Goal: Information Seeking & Learning: Learn about a topic

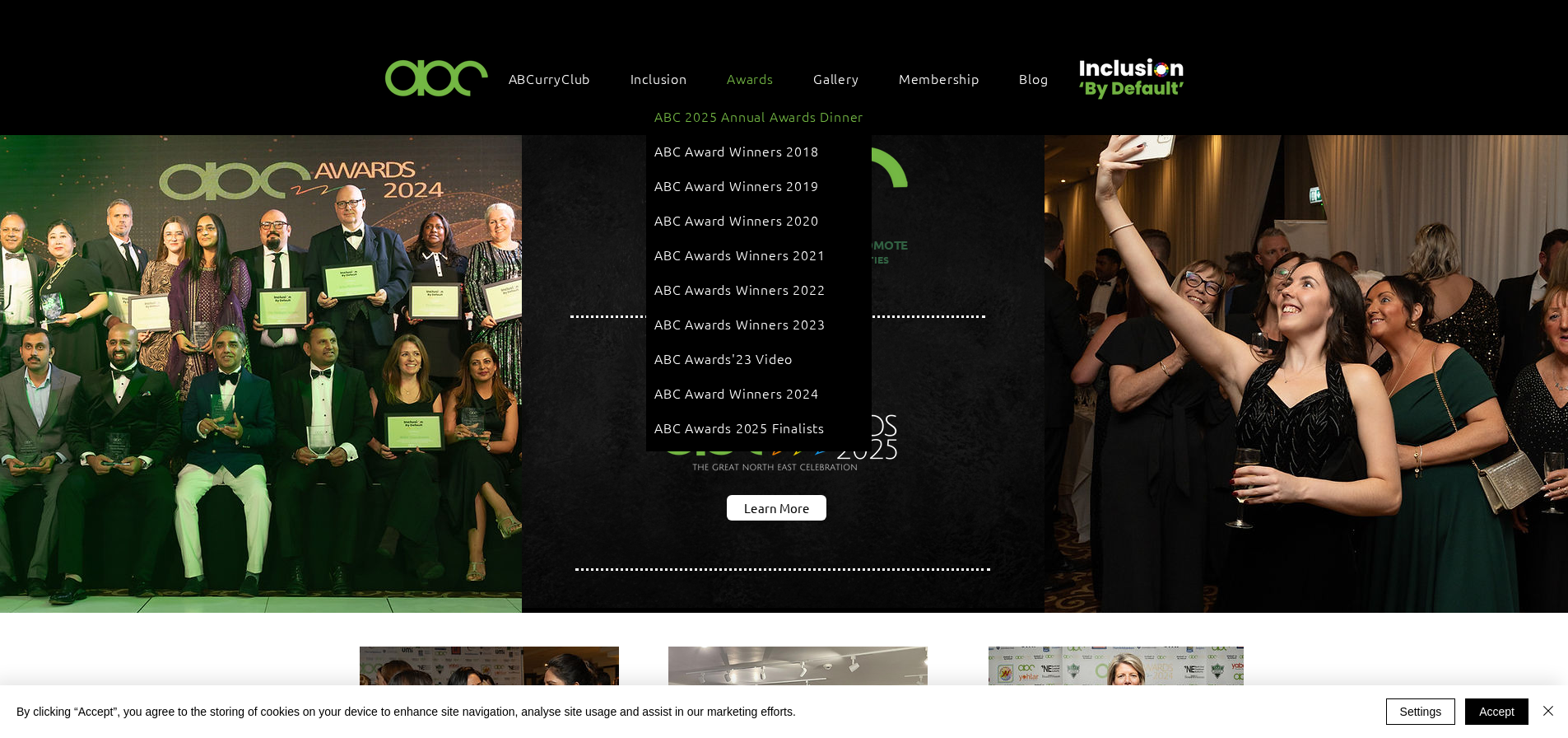
click at [741, 113] on span "ABC 2025 Annual Awards Dinner" at bounding box center [759, 116] width 209 height 18
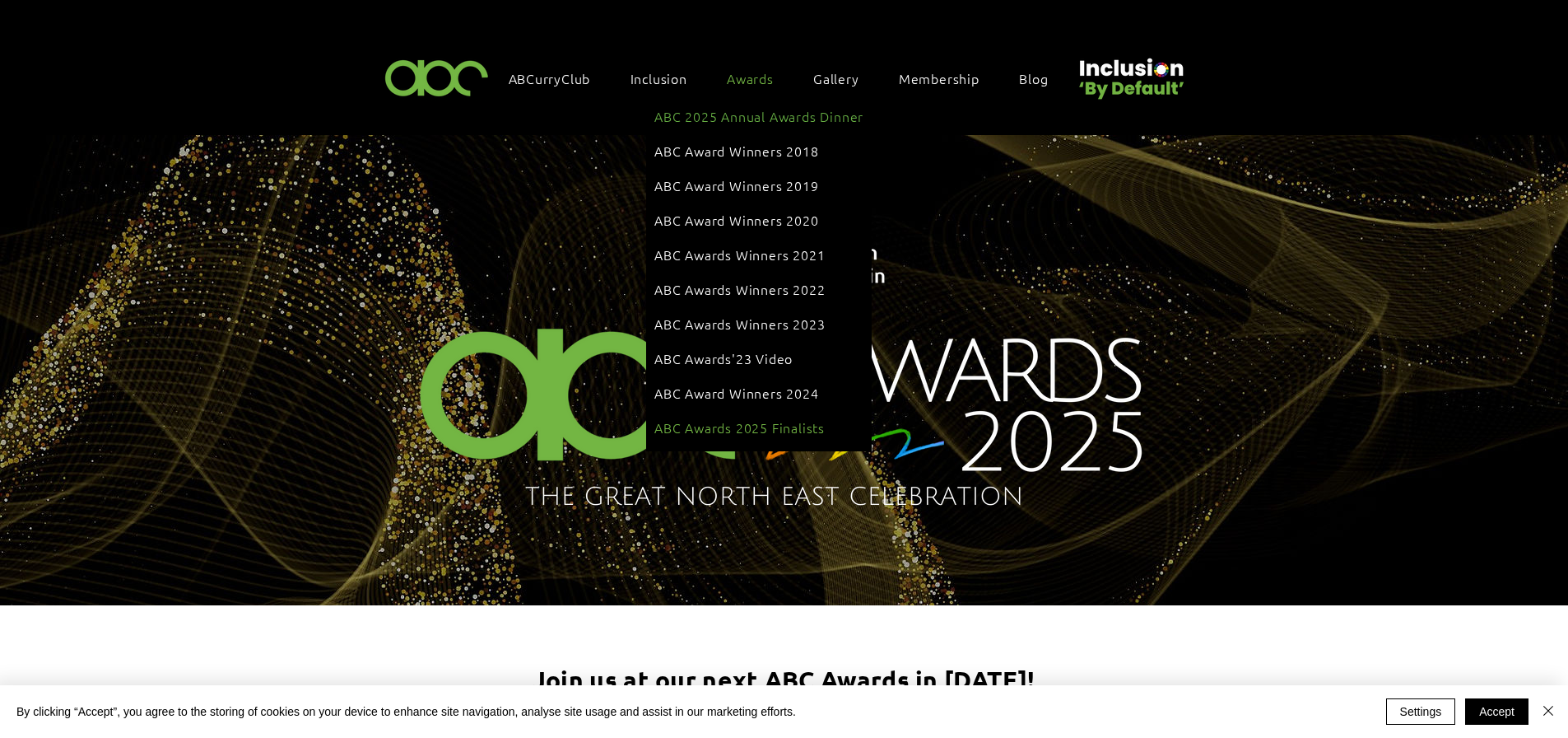
click at [763, 412] on link "ABC Awards 2025 Finalists" at bounding box center [759, 427] width 209 height 31
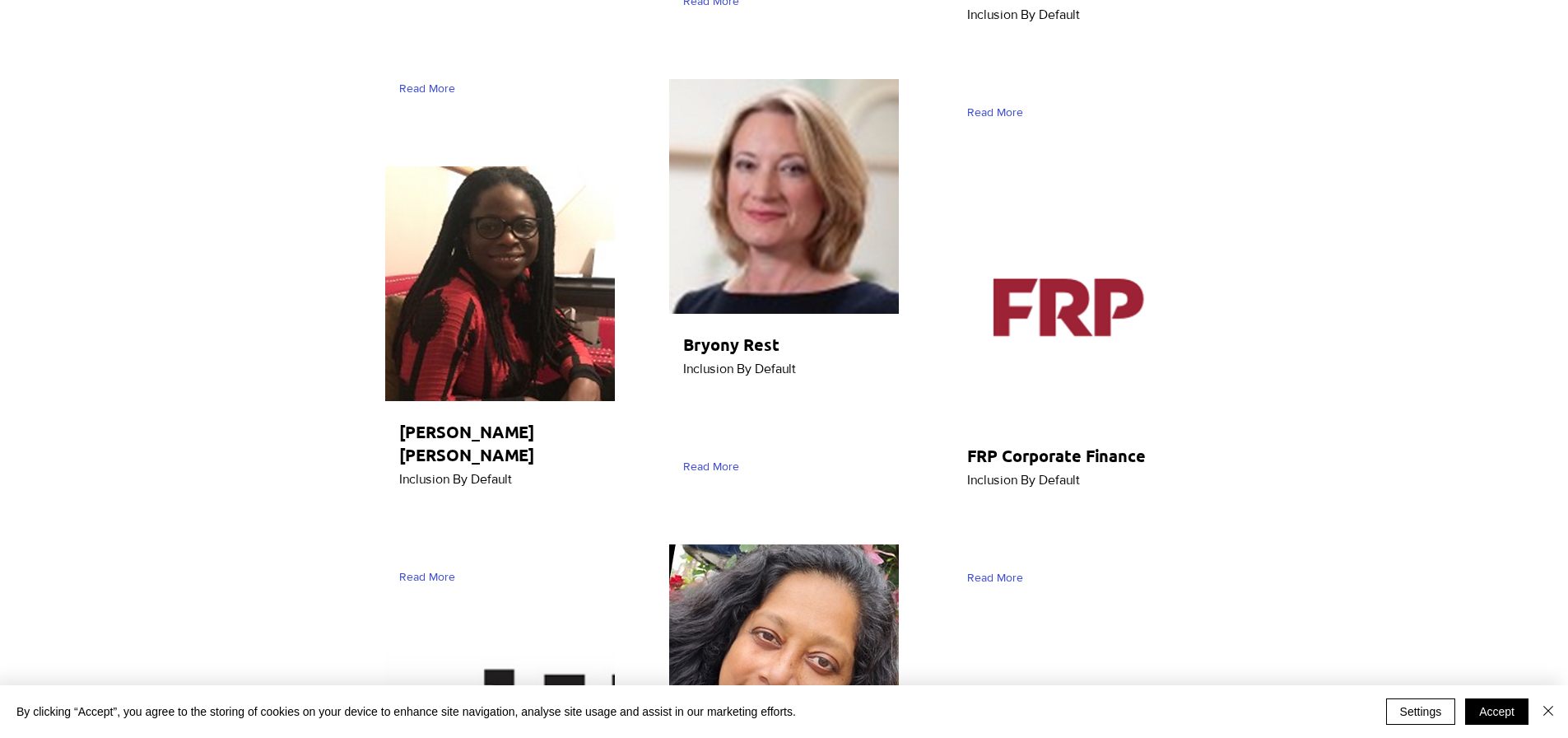
scroll to position [6752, 0]
drag, startPoint x: 796, startPoint y: 234, endPoint x: 690, endPoint y: 239, distance: 106.1
click at [690, 357] on p "Inclusion By Default" at bounding box center [790, 368] width 215 height 21
click at [755, 278] on div "main content" at bounding box center [784, 282] width 235 height 416
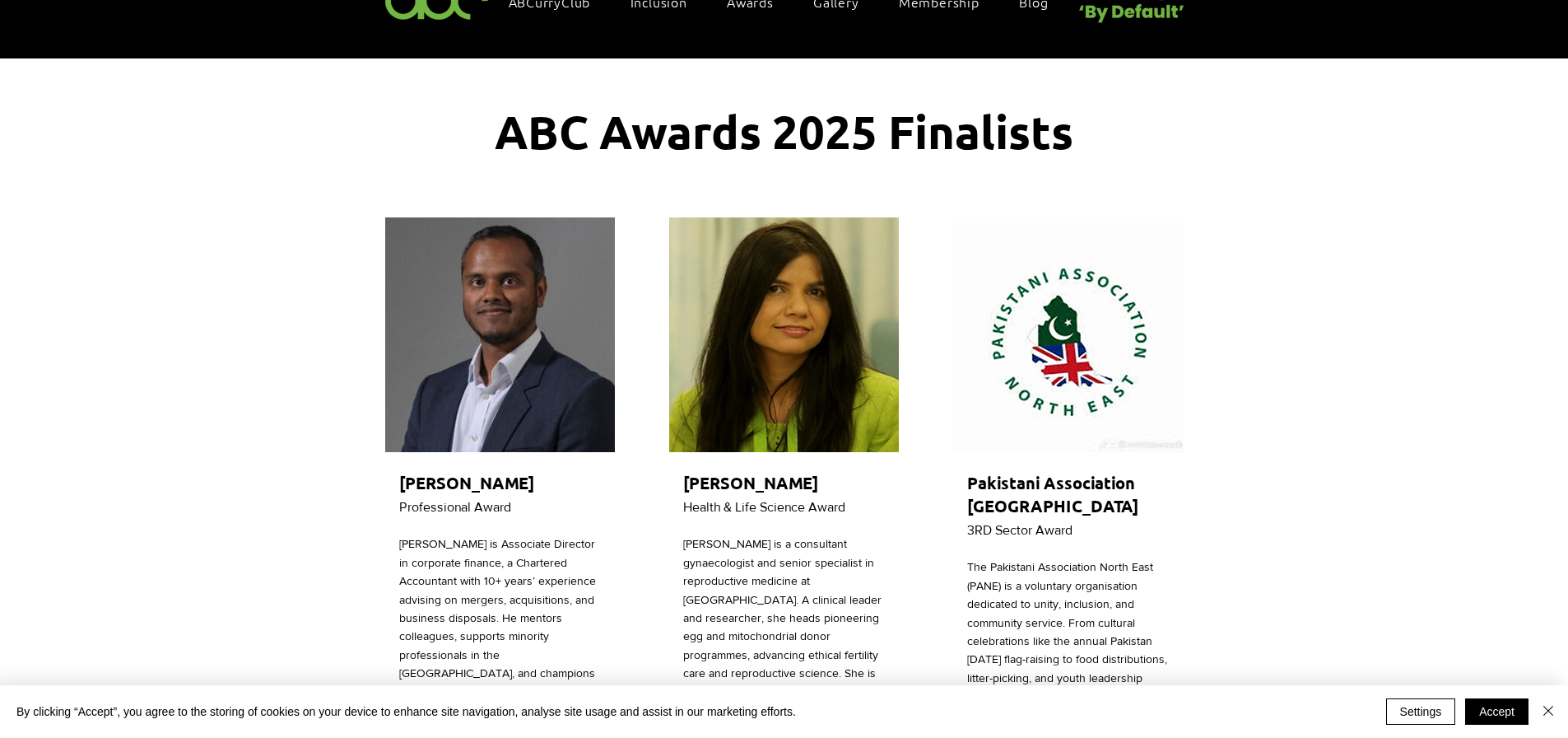
scroll to position [0, 0]
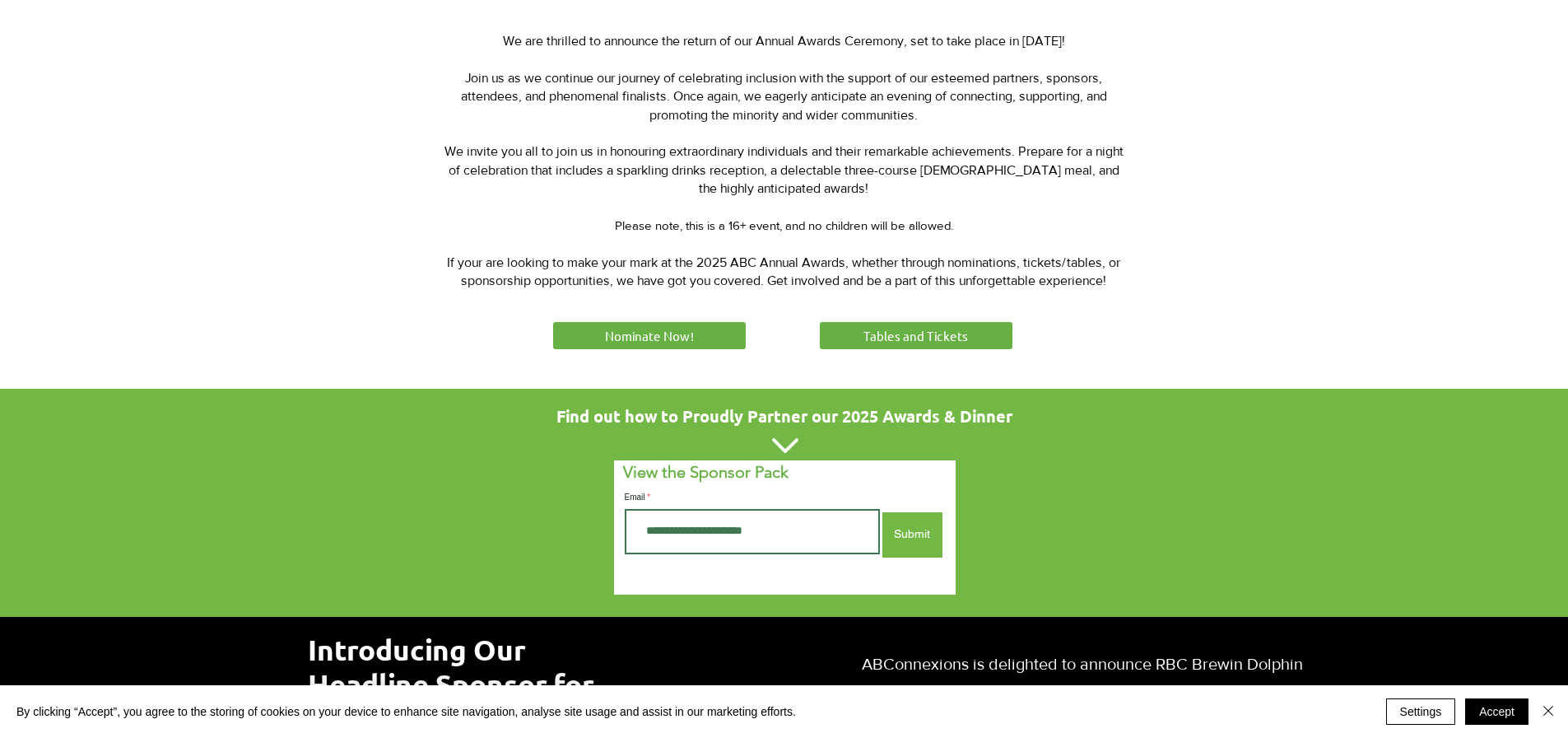
scroll to position [659, 0]
